Goal: Information Seeking & Learning: Learn about a topic

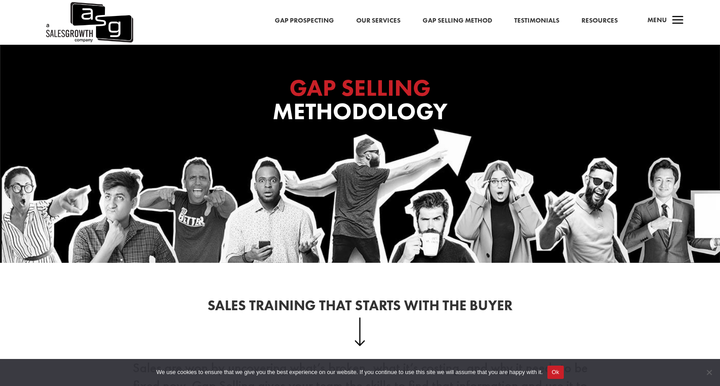
click at [308, 19] on link "Gap Prospecting" at bounding box center [304, 21] width 59 height 12
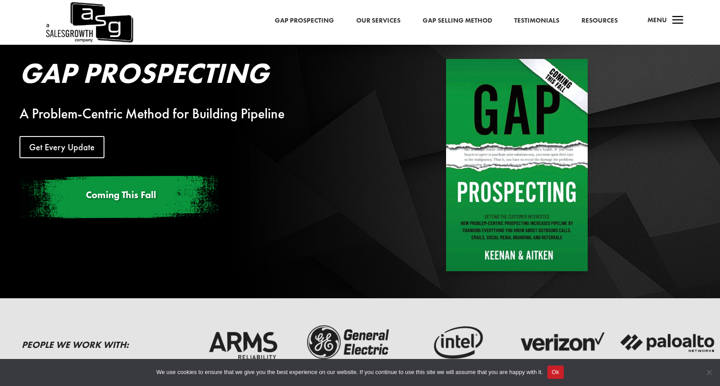
scroll to position [13, 0]
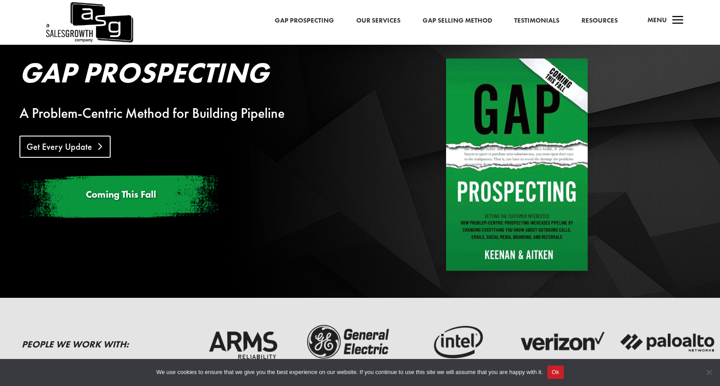
click at [76, 145] on link "Get Every Update" at bounding box center [64, 146] width 91 height 22
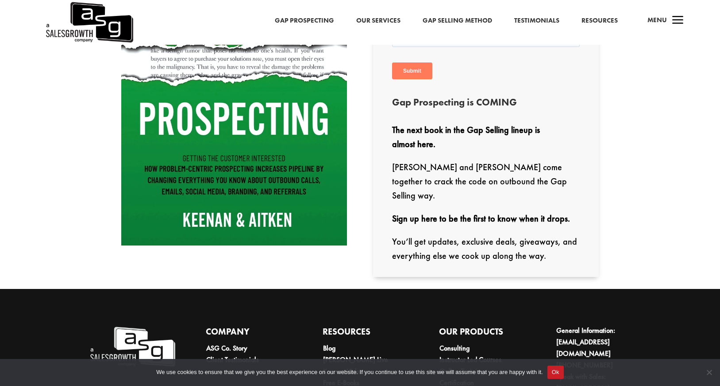
scroll to position [446, 0]
